Goal: Information Seeking & Learning: Check status

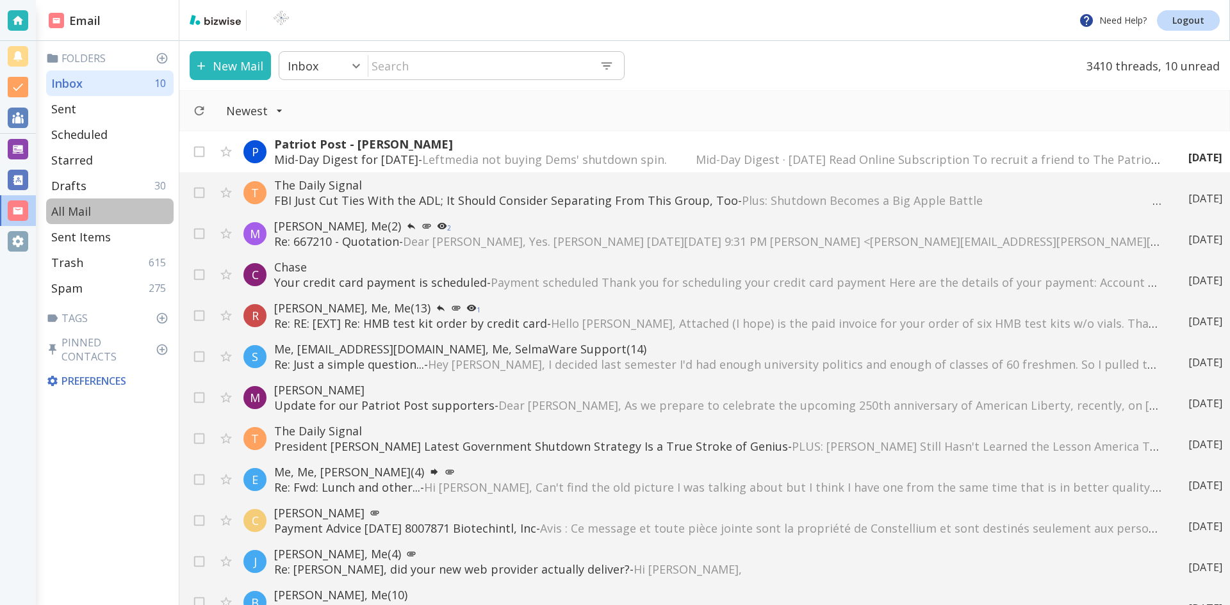
click at [72, 208] on p "All Mail" at bounding box center [71, 211] width 40 height 15
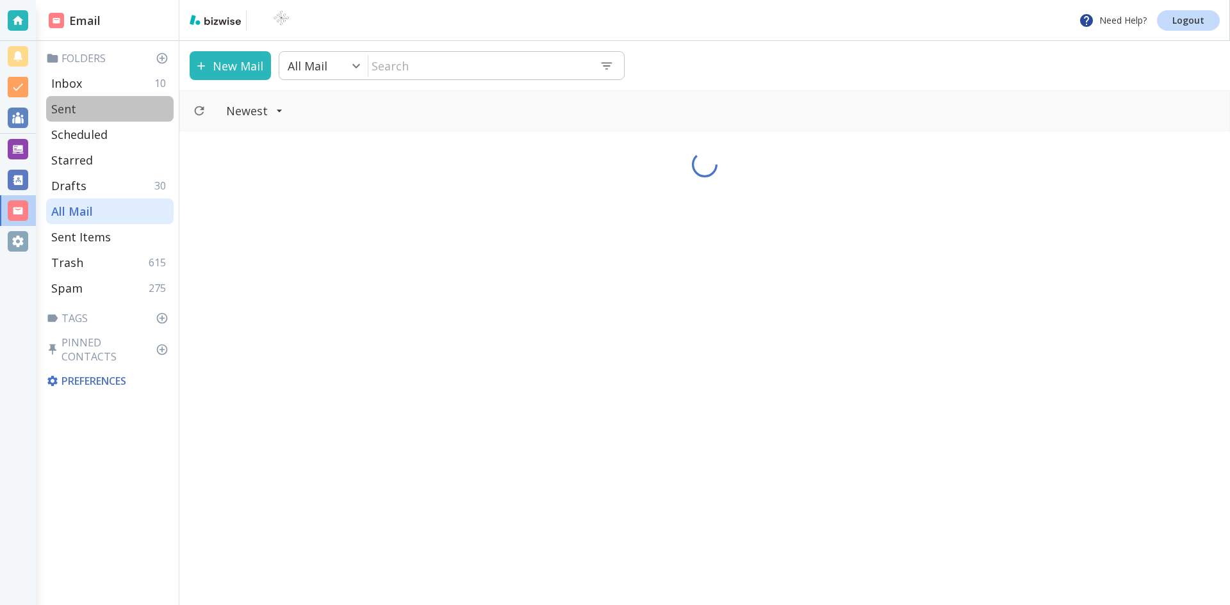
click at [82, 104] on div "Sent" at bounding box center [109, 109] width 127 height 26
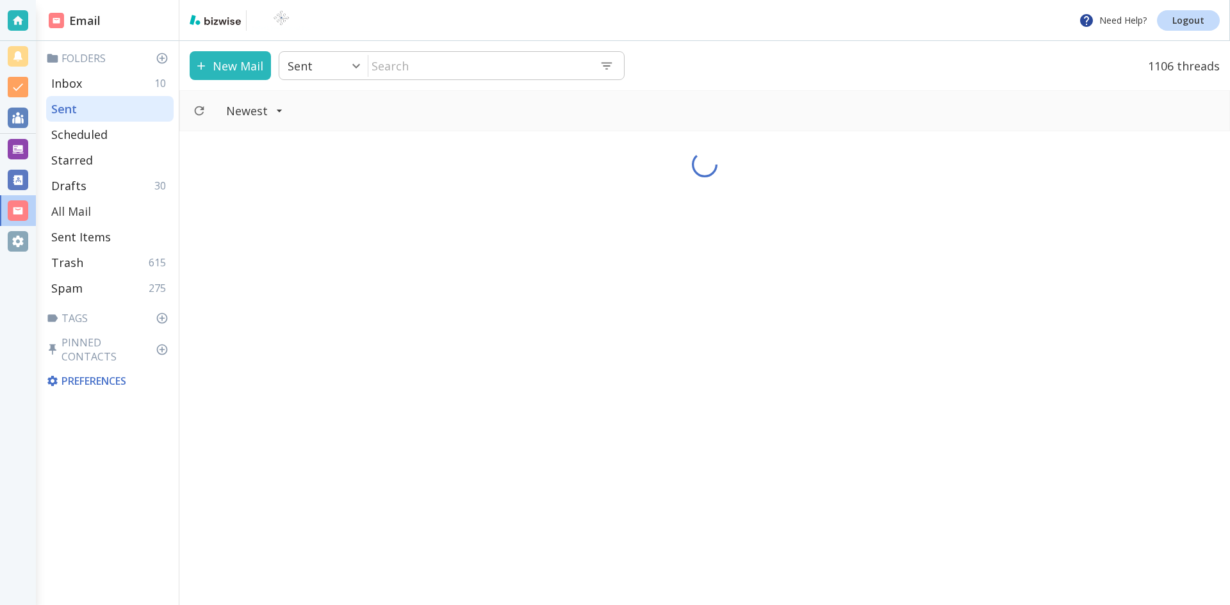
click at [79, 208] on p "All Mail" at bounding box center [71, 211] width 40 height 15
type input "5"
